Goal: Task Accomplishment & Management: Manage account settings

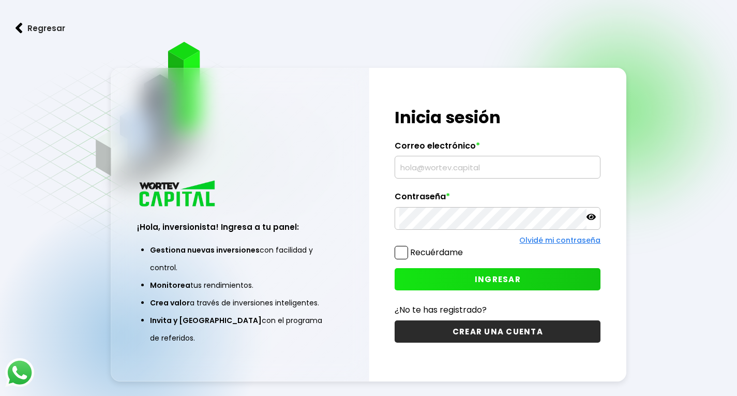
click at [511, 171] on input "text" at bounding box center [497, 167] width 197 height 22
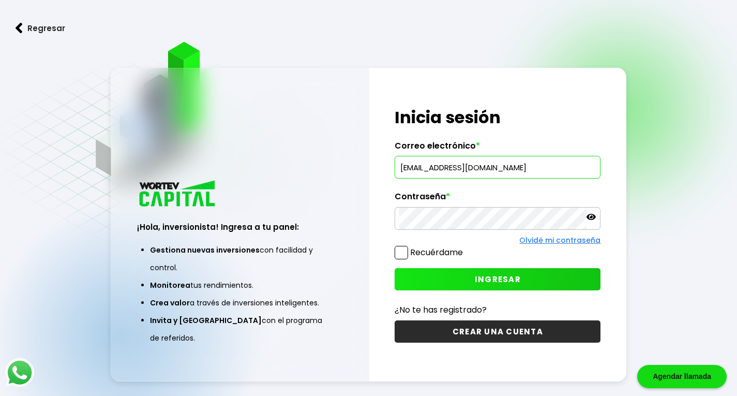
type input "[EMAIL_ADDRESS][DOMAIN_NAME]"
click at [593, 217] on icon at bounding box center [590, 216] width 9 height 9
drag, startPoint x: 398, startPoint y: 249, endPoint x: 476, endPoint y: 283, distance: 84.8
click at [400, 249] on span at bounding box center [401, 252] width 13 height 13
click at [465, 247] on input "Recuérdame" at bounding box center [465, 247] width 0 height 0
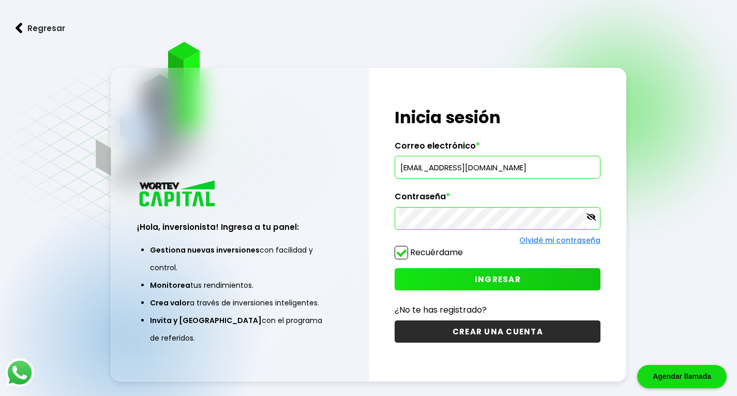
click at [499, 279] on span "INGRESAR" at bounding box center [498, 279] width 46 height 11
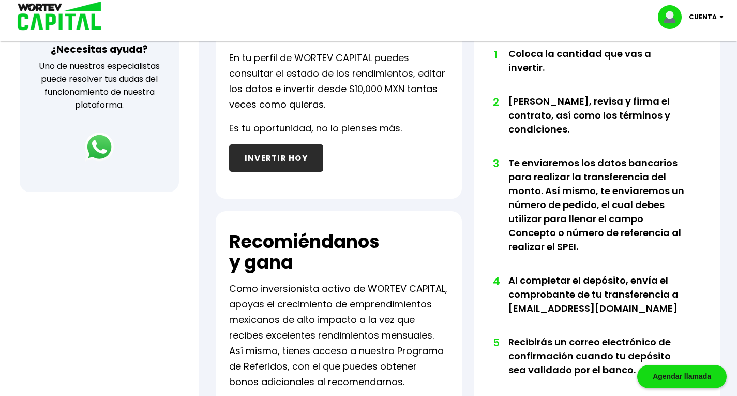
scroll to position [98, 0]
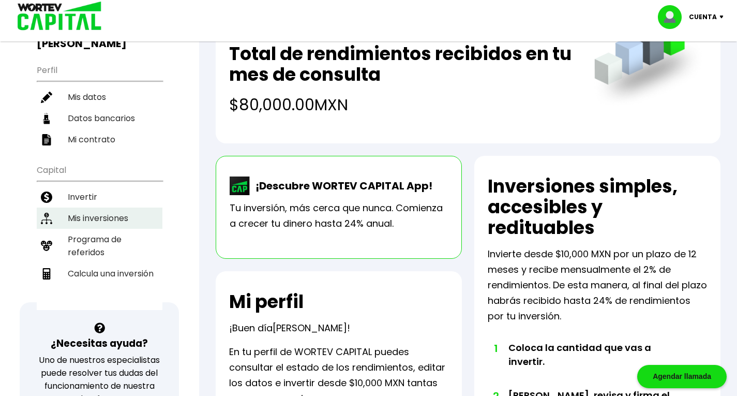
click at [96, 207] on li "Mis inversiones" at bounding box center [100, 217] width 126 height 21
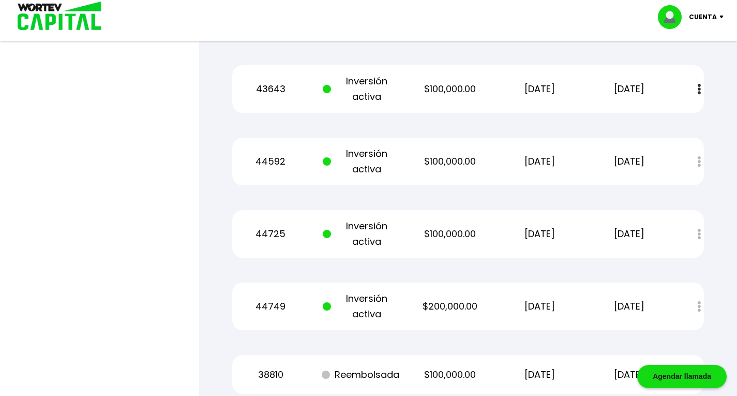
scroll to position [672, 0]
